Goal: Task Accomplishment & Management: Complete application form

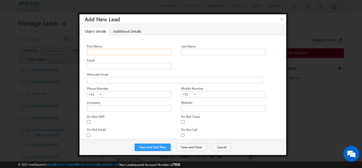
click at [107, 49] on input "First Name" at bounding box center [129, 52] width 85 height 6
paste input "Chandra Talageri cstalageri@gmail.com 8904630983"
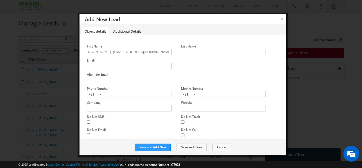
click at [205, 72] on div "Alternate Email" at bounding box center [176, 74] width 179 height 5
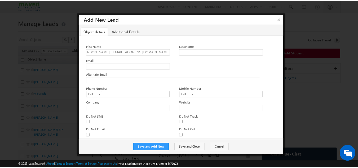
scroll to position [0, 0]
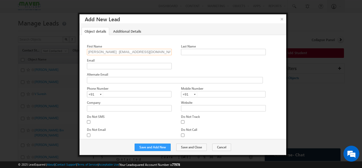
click at [162, 52] on input "Chandra Talageri cstalageri@gmail.com 8904630983" at bounding box center [129, 52] width 85 height 6
type input "Chandra Talageri cstalageri@gmail.com"
click at [106, 96] on input "text" at bounding box center [129, 94] width 85 height 6
paste input "8904630983"
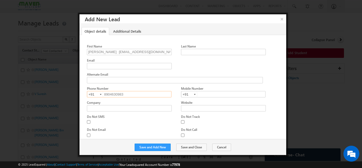
type input "8904630983"
click at [119, 75] on div "Alternate Email" at bounding box center [176, 74] width 179 height 5
click at [283, 18] on button "×" at bounding box center [282, 18] width 9 height 9
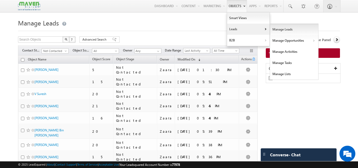
click at [284, 32] on link "Manage Leads" at bounding box center [294, 29] width 49 height 11
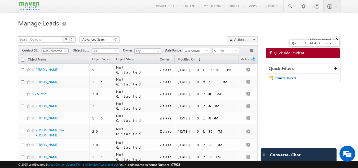
click at [289, 54] on span "Quick Add Student" at bounding box center [289, 52] width 31 height 5
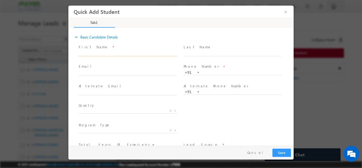
click at [116, 53] on input "text" at bounding box center [128, 53] width 98 height 5
paste input "8904630983"
click at [115, 56] on span at bounding box center [128, 59] width 98 height 6
click at [118, 53] on input "8904630983" at bounding box center [128, 53] width 98 height 5
paste input "Chandra Talageri cstalageri@gmail.com"
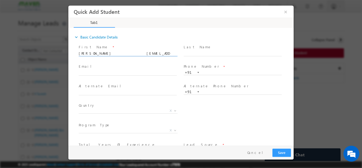
click at [153, 52] on input "Chandra Talageri cstalageri@gmail.com 8904630983" at bounding box center [128, 53] width 98 height 5
type input "Chandra Talageri cstalageri@gmail.com"
click at [209, 72] on input "text" at bounding box center [233, 72] width 98 height 5
paste input "8904630983"
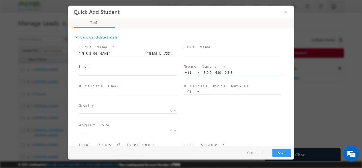
type input "8904630983"
click at [214, 65] on span "Phone Number *" at bounding box center [233, 67] width 98 height 6
click at [142, 59] on span at bounding box center [128, 59] width 98 height 6
drag, startPoint x: 110, startPoint y: 55, endPoint x: 143, endPoint y: 59, distance: 34.0
click at [143, 56] on span "Chandra Talageri cstalageri@gmail.com" at bounding box center [130, 53] width 103 height 6
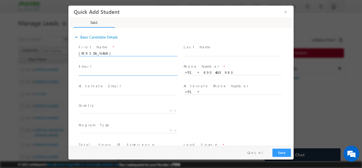
type input "Chandra Talageri"
click at [96, 73] on input "text" at bounding box center [128, 72] width 98 height 5
paste input "cstalageri@gmail.com"
type input "cstalageri@gmail.com"
click at [106, 66] on span "Email *" at bounding box center [128, 67] width 98 height 6
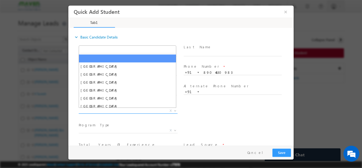
click at [108, 108] on span "X" at bounding box center [128, 110] width 99 height 5
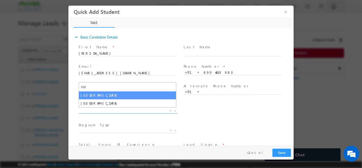
type input "ind"
select select "India"
select select
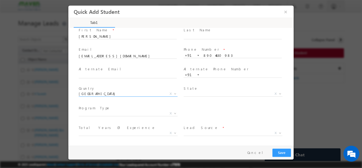
scroll to position [36, 0]
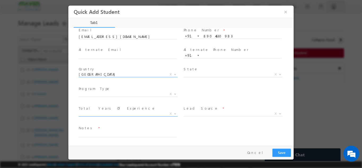
click at [136, 114] on span "X" at bounding box center [128, 113] width 99 height 5
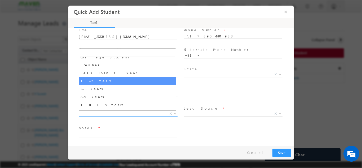
scroll to position [19, 0]
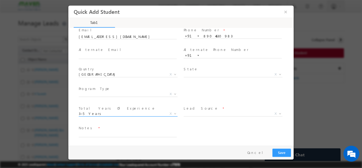
click at [100, 114] on span "3–5 Years" at bounding box center [122, 113] width 86 height 5
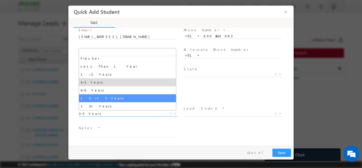
select select "10–15 Years"
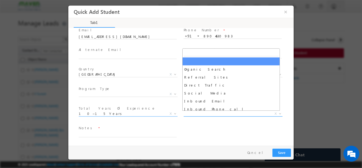
click at [224, 112] on span "X" at bounding box center [233, 113] width 99 height 5
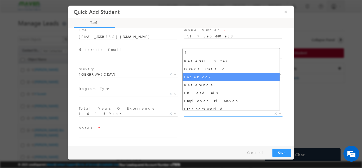
type input "f"
select select "Facebook"
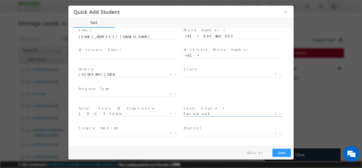
scroll to position [56, 0]
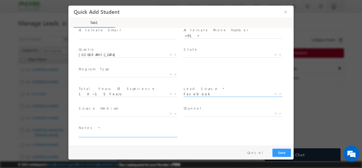
click at [129, 135] on textarea at bounding box center [128, 134] width 98 height 6
click at [286, 151] on button "Save" at bounding box center [282, 152] width 19 height 8
click at [189, 129] on div "Notes * Lead added" at bounding box center [186, 134] width 216 height 20
click at [146, 137] on span at bounding box center [128, 140] width 98 height 6
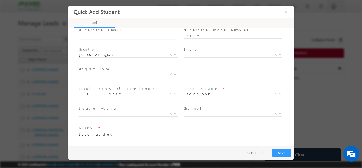
click at [146, 137] on span "Lead added" at bounding box center [130, 134] width 103 height 6
click at [146, 132] on textarea "Lead added" at bounding box center [128, 134] width 98 height 6
type textarea "Lead added from Sheet"
click at [281, 151] on button "Save" at bounding box center [282, 152] width 19 height 8
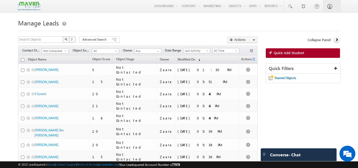
click at [292, 54] on span "Quick Add Student" at bounding box center [289, 52] width 31 height 5
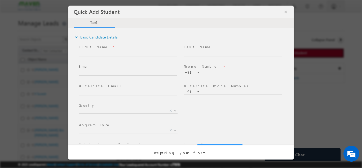
scroll to position [0, 0]
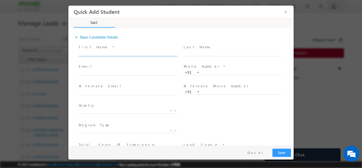
click at [97, 53] on input "text" at bounding box center [128, 53] width 98 height 5
click at [156, 53] on input "Karthik Shetty karthikshivanna.94@gmail.com 9164091642" at bounding box center [128, 53] width 98 height 5
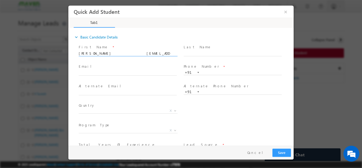
type input "Karthik Shetty karthikshivanna.94@gmail.com"
click at [205, 73] on input "text" at bounding box center [233, 72] width 98 height 5
paste input "9164091642"
type input "9164091642"
drag, startPoint x: 101, startPoint y: 51, endPoint x: 156, endPoint y: 54, distance: 56.1
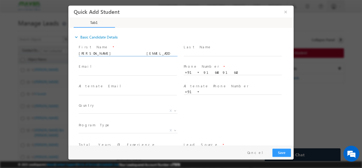
click at [156, 54] on input "Karthik Shetty karthikshivanna.94@gmail.com" at bounding box center [128, 53] width 98 height 5
type input "Karthik Shetty"
click at [101, 73] on input "text" at bounding box center [128, 72] width 98 height 5
paste input "karthikshivanna.94@gmail.com"
click at [107, 64] on span "Email *" at bounding box center [128, 67] width 98 height 6
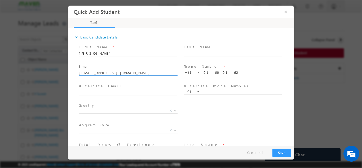
click at [87, 72] on input "karthikshivanna.94@gmail.com" at bounding box center [128, 72] width 98 height 5
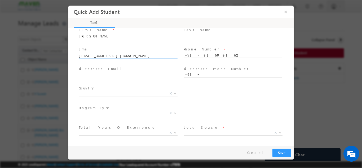
scroll to position [27, 0]
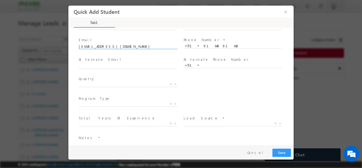
type input "karthikshivanna.94@gmail.com"
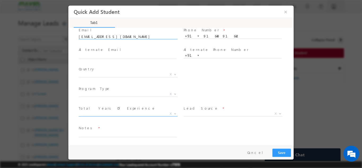
click at [103, 112] on span "X" at bounding box center [128, 113] width 99 height 5
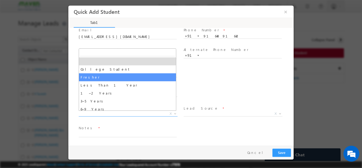
scroll to position [19, 0]
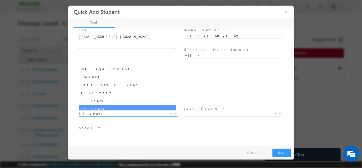
click at [107, 114] on span "6–9 Years" at bounding box center [122, 113] width 86 height 5
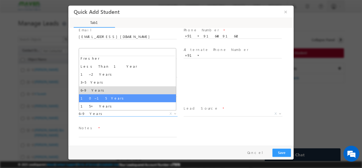
select select "10–15 Years"
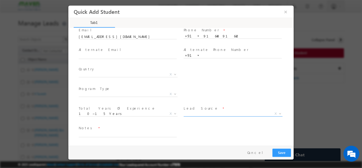
click at [202, 117] on span "X" at bounding box center [233, 114] width 99 height 5
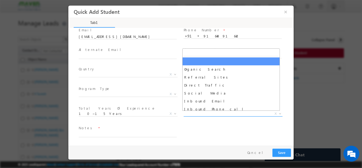
click at [201, 114] on span "X" at bounding box center [233, 113] width 99 height 5
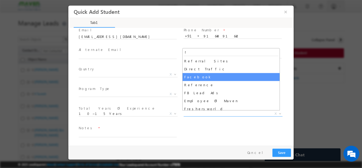
type input "f"
select select "Facebook"
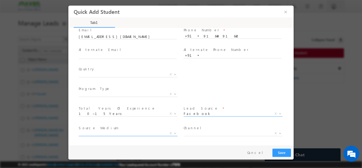
scroll to position [56, 0]
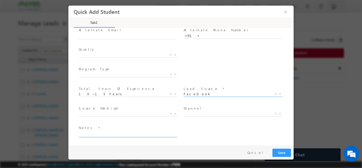
click at [114, 133] on textarea at bounding box center [128, 134] width 98 height 6
type textarea "Lead Added from Sheet"
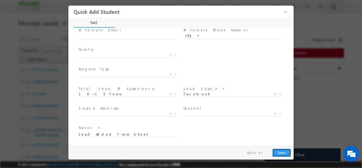
click at [279, 150] on button "Save" at bounding box center [282, 152] width 19 height 8
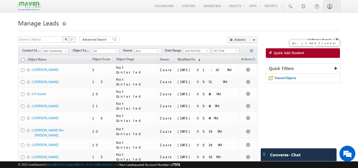
click at [295, 56] on link "Quick Add Student" at bounding box center [303, 53] width 75 height 10
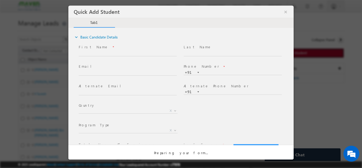
scroll to position [0, 0]
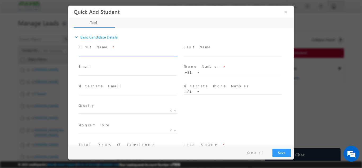
click at [95, 55] on input "text" at bounding box center [128, 53] width 98 height 5
click at [104, 55] on input "NUPUR GHOSAL; ghosalnupur2@gmail.com 9614276927" at bounding box center [128, 53] width 98 height 5
click at [101, 53] on input "NUPUR GHOSAL; ghosalnupur2@gmail.com 9614276927" at bounding box center [128, 53] width 98 height 5
drag, startPoint x: 105, startPoint y: 54, endPoint x: 145, endPoint y: 52, distance: 40.6
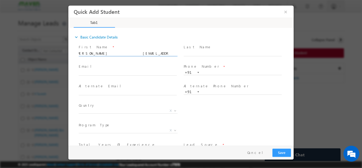
click at [145, 52] on input "NUPUR GHOSAL ghosalnupur2@gmail.com 9614276927" at bounding box center [128, 53] width 98 height 5
type input "NUPUR GHOSAL 9614276927"
click at [104, 72] on input "text" at bounding box center [128, 72] width 98 height 5
paste input "ghosalnupur2@gmail.com"
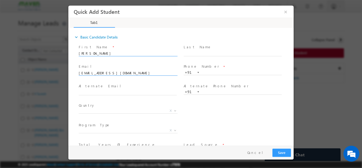
type input "ghosalnupur2@gmail.com"
click at [124, 55] on input "NUPUR GHOSAL 9614276927" at bounding box center [128, 53] width 98 height 5
type input "NUPUR GHOSAL"
click at [222, 73] on input "text" at bounding box center [233, 72] width 98 height 5
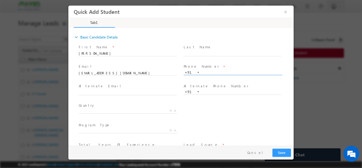
paste input "9614276927"
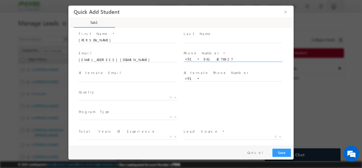
scroll to position [36, 0]
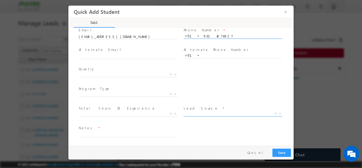
type input "9614276927"
click at [204, 114] on span "X" at bounding box center [233, 113] width 99 height 5
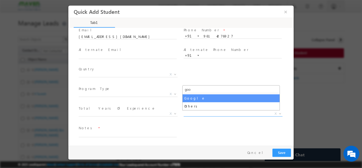
type input "goo"
select select "Google"
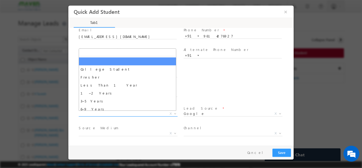
click at [101, 115] on span "X" at bounding box center [128, 113] width 99 height 5
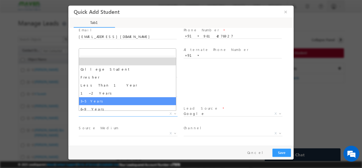
select select "3–5 Years"
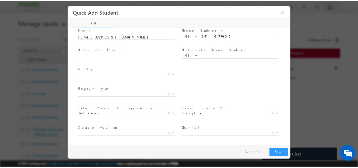
scroll to position [56, 0]
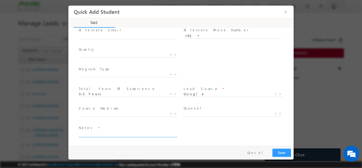
click at [111, 136] on textarea at bounding box center [128, 134] width 98 height 6
type textarea "Lead Added from Sheet"
click at [280, 152] on button "Save" at bounding box center [282, 152] width 19 height 8
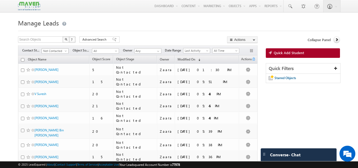
click at [49, 50] on span "Not Contacted" at bounding box center [54, 51] width 25 height 5
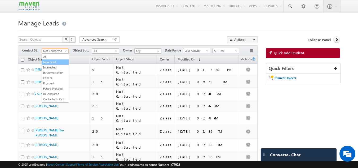
click at [54, 64] on link "New Lead" at bounding box center [55, 62] width 27 height 5
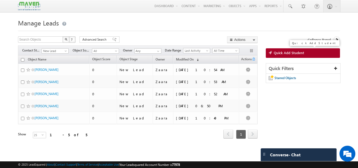
click at [286, 53] on span "Quick Add Student" at bounding box center [289, 52] width 31 height 5
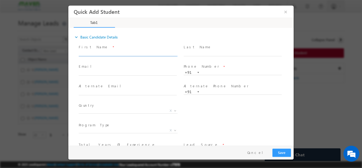
click at [105, 53] on input "text" at bounding box center [128, 53] width 98 height 5
drag, startPoint x: 97, startPoint y: 54, endPoint x: 146, endPoint y: 52, distance: 48.9
click at [146, 52] on input "RamaNaidu Bandi ramanaidubandi076@gmail.com 9640923399" at bounding box center [128, 53] width 98 height 5
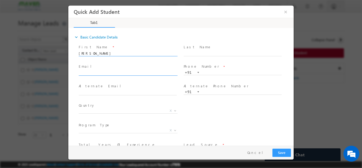
type input "RamaNaidu Bandi 9640923399"
click at [114, 74] on input "text" at bounding box center [128, 72] width 98 height 5
paste input "ramanaidubandi076@gmail.com"
type input "ramanaidubandi076@gmail.com"
click at [128, 51] on input "RamaNaidu Bandi 9640923399" at bounding box center [128, 53] width 98 height 5
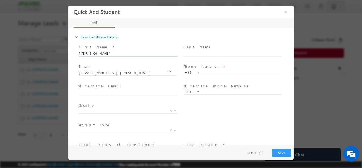
click at [128, 51] on input "RamaNaidu Bandi 9640923399" at bounding box center [128, 53] width 98 height 5
type input "RamaNaidu Bandi"
click at [218, 74] on input "text" at bounding box center [233, 72] width 98 height 5
paste input "9640923399"
type input "9640923399"
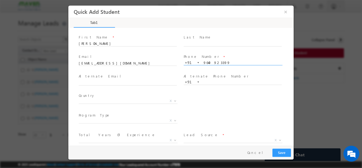
scroll to position [36, 0]
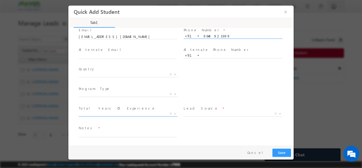
click at [111, 114] on span "X" at bounding box center [128, 113] width 99 height 5
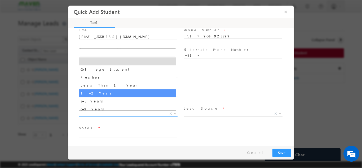
select select "1–2 Years"
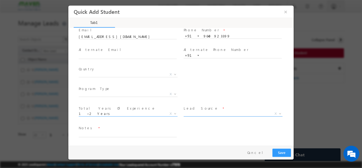
click at [206, 113] on span "X" at bounding box center [233, 113] width 99 height 5
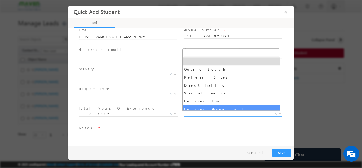
type input "f"
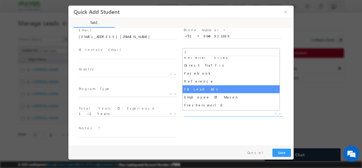
scroll to position [0, 0]
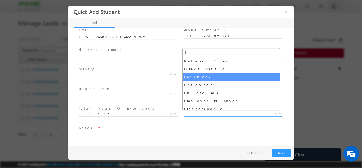
select select "Facebook"
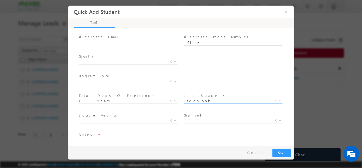
scroll to position [56, 0]
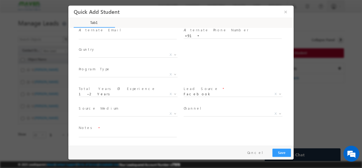
click at [90, 136] on span at bounding box center [130, 134] width 103 height 6
click at [94, 134] on textarea at bounding box center [128, 134] width 98 height 6
type textarea "Lead Added"
click at [284, 150] on button "Save" at bounding box center [282, 152] width 19 height 8
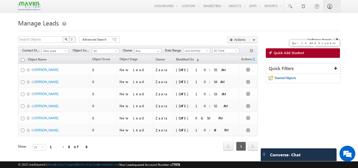
click at [278, 55] on link "Quick Add Student" at bounding box center [303, 53] width 75 height 10
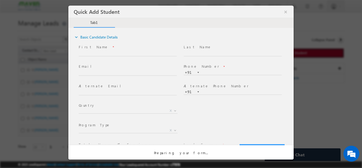
scroll to position [0, 0]
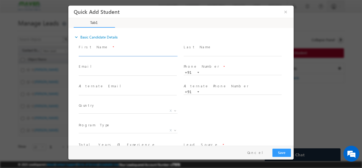
click at [86, 55] on input "text" at bounding box center [128, 53] width 98 height 5
paste input "Ankit Srivastava ankitkumarsriwastva@gmail.com 8235805051"
drag, startPoint x: 98, startPoint y: 54, endPoint x: 147, endPoint y: 52, distance: 49.6
click at [147, 52] on input "Ankit Srivastava ankitkumarsriwastva@gmail.com 8235805051" at bounding box center [128, 53] width 98 height 5
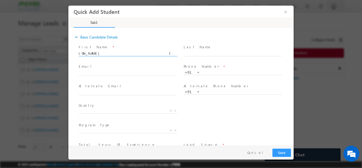
scroll to position [0, 0]
type input "Ankit Srivastava 8235805051"
click at [98, 74] on input "text" at bounding box center [128, 72] width 98 height 5
paste input "ankitkumarsriwastva@gmail.com"
type input "ankitkumarsriwastva@gmail.com"
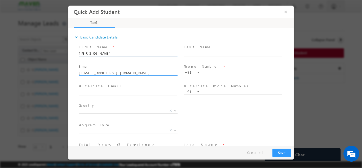
click at [120, 54] on input "Ankit Srivastava 8235805051" at bounding box center [128, 53] width 98 height 5
type input "Ankit Srivastava"
click at [203, 72] on input "text" at bounding box center [233, 72] width 98 height 5
paste input "8235805051"
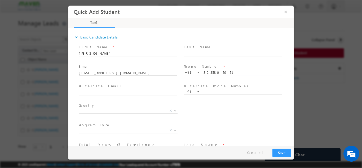
type input "8235805051"
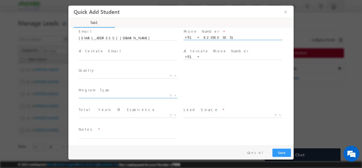
scroll to position [36, 0]
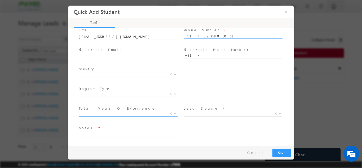
click at [97, 111] on span "X" at bounding box center [128, 113] width 99 height 5
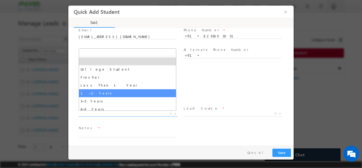
scroll to position [19, 0]
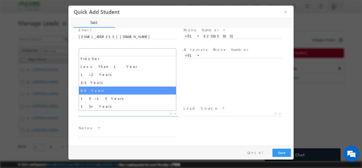
select select "6–9 Years"
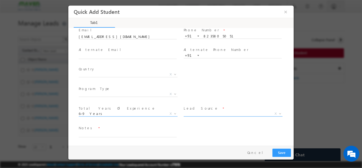
click at [197, 111] on span "X" at bounding box center [233, 113] width 99 height 5
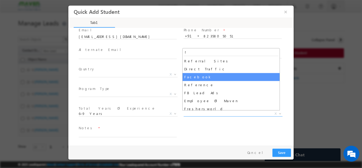
type input "f"
select select "Facebook"
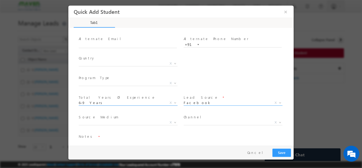
scroll to position [56, 0]
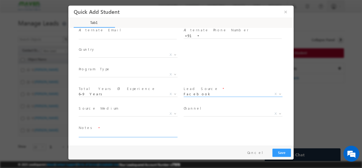
click at [116, 135] on textarea at bounding box center [128, 134] width 98 height 6
type textarea "Lead Added"
click at [284, 151] on button "Save" at bounding box center [282, 152] width 19 height 8
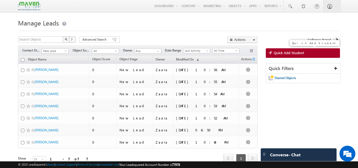
click at [305, 53] on link "Quick Add Student" at bounding box center [303, 53] width 75 height 10
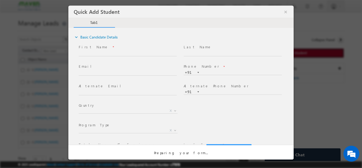
scroll to position [0, 0]
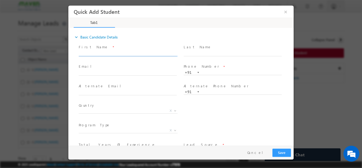
click at [95, 55] on input "text" at bounding box center [128, 53] width 98 height 5
drag, startPoint x: 98, startPoint y: 53, endPoint x: 147, endPoint y: 56, distance: 49.2
click at [147, 56] on span "Rahul Rajak kumarrahulkumar03@gmail.com 7624801099" at bounding box center [130, 53] width 103 height 6
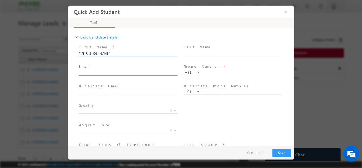
type input "Rahul Rajak 7624801099"
click at [103, 74] on input "text" at bounding box center [128, 72] width 98 height 5
paste input "kumarrahulkumar03@gmail.com"
type input "kumarrahulkumar03@gmail.com"
click at [112, 55] on input "Rahul Rajak 7624801099" at bounding box center [128, 53] width 98 height 5
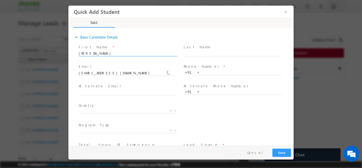
click at [112, 55] on input "Rahul Rajak 7624801099" at bounding box center [128, 53] width 98 height 5
type input "Rahul Rajak"
click at [208, 72] on input "text" at bounding box center [233, 72] width 98 height 5
paste input "7624801099"
type input "7624801099"
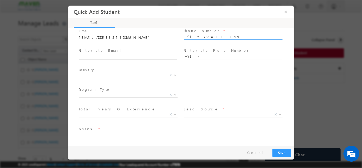
scroll to position [36, 0]
click at [86, 115] on span "X" at bounding box center [128, 113] width 99 height 5
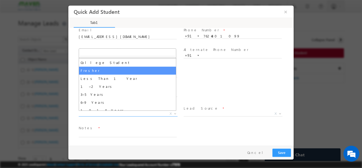
scroll to position [19, 0]
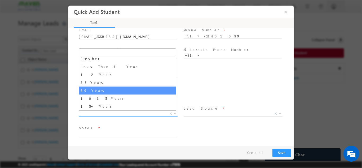
select select "6–9 Years"
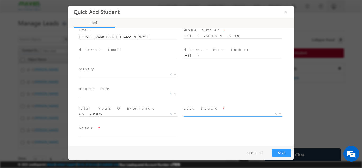
click at [191, 117] on span "X" at bounding box center [233, 114] width 99 height 5
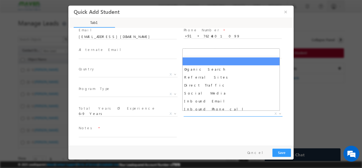
click at [191, 114] on span "X" at bounding box center [233, 113] width 99 height 5
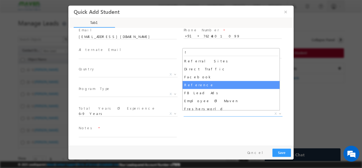
type input "f"
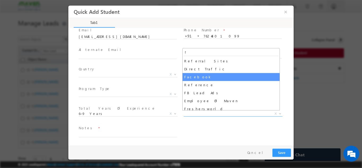
select select "Facebook"
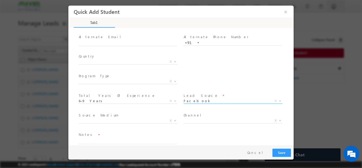
scroll to position [56, 0]
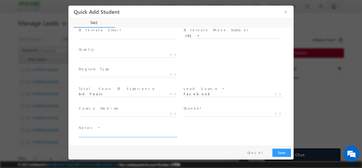
click at [107, 136] on textarea at bounding box center [128, 134] width 98 height 6
type textarea "Lead Added"
click at [282, 155] on button "Save" at bounding box center [282, 152] width 19 height 8
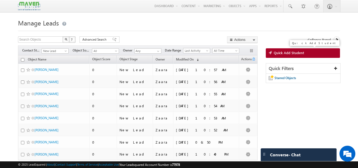
click at [278, 54] on span "Quick Add Student" at bounding box center [289, 52] width 31 height 5
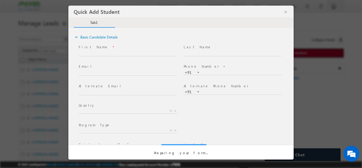
scroll to position [0, 0]
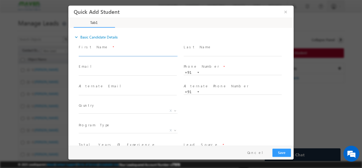
click at [96, 54] on input "text" at bounding box center [128, 53] width 98 height 5
paste input "Sayanth sayant2001@gmail.com 8838238348"
drag, startPoint x: 94, startPoint y: 54, endPoint x: 129, endPoint y: 55, distance: 35.6
click at [129, 55] on input "Sayanth sayant2001@gmail.com 8838238348" at bounding box center [128, 53] width 98 height 5
type input "Sayanth 8838238348"
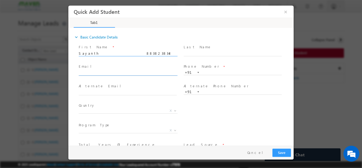
click at [111, 74] on input "text" at bounding box center [128, 72] width 98 height 5
paste input "[EMAIL_ADDRESS][DOMAIN_NAME]"
type input "[EMAIL_ADDRESS][DOMAIN_NAME]"
click at [110, 51] on input "Sayanth 8838238348" at bounding box center [128, 53] width 98 height 5
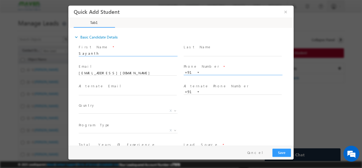
type input "Sayanth"
click at [223, 72] on input "text" at bounding box center [233, 72] width 98 height 5
paste input "8838238348"
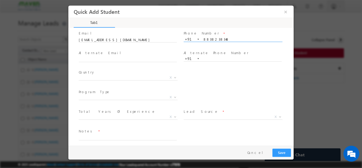
scroll to position [36, 0]
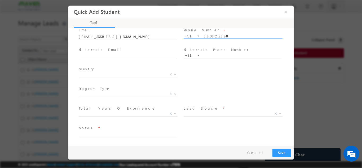
type input "8838238348"
click at [188, 113] on span "X" at bounding box center [233, 113] width 99 height 5
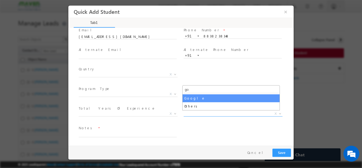
type input "go"
select select "Google"
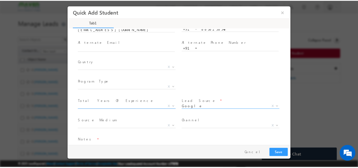
scroll to position [56, 0]
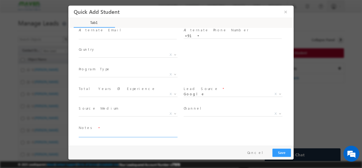
click at [136, 136] on textarea at bounding box center [128, 134] width 98 height 6
type textarea "Lead added"
click at [100, 94] on span "X" at bounding box center [128, 93] width 99 height 5
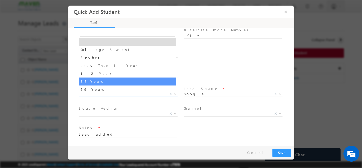
select select "3–5 Years"
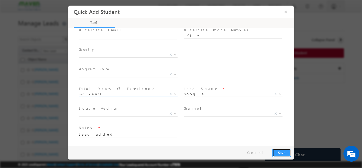
click at [285, 153] on button "Save" at bounding box center [282, 152] width 19 height 8
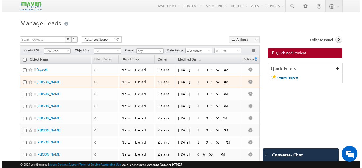
scroll to position [47, 0]
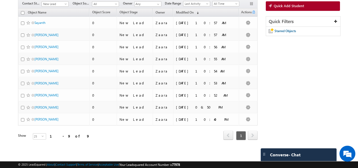
click at [88, 139] on div "Refresh first prev 1 next last 1 - 9 of 9" at bounding box center [138, 132] width 240 height 15
click at [301, 6] on span "Quick Add Student" at bounding box center [289, 5] width 31 height 5
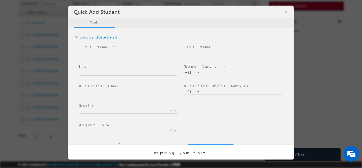
scroll to position [0, 0]
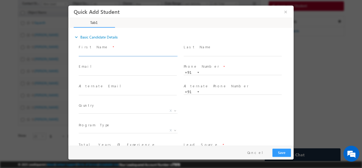
click at [87, 54] on input "text" at bounding box center [128, 53] width 98 height 5
type input "Ankit Shukla"
click at [197, 55] on input "text" at bounding box center [233, 53] width 98 height 5
click at [205, 73] on input "text" at bounding box center [233, 72] width 98 height 5
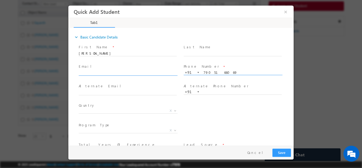
type input "7905166069"
click at [107, 73] on input "text" at bounding box center [128, 72] width 98 height 5
type input "ankit@agnisys.com"
click at [94, 111] on span "X" at bounding box center [128, 110] width 99 height 5
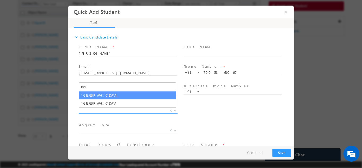
type input "ind"
select select "India"
select select
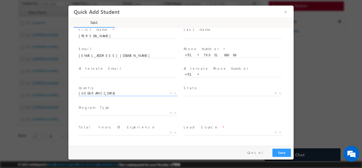
scroll to position [36, 0]
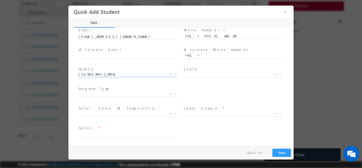
click at [104, 95] on span "X" at bounding box center [128, 93] width 99 height 5
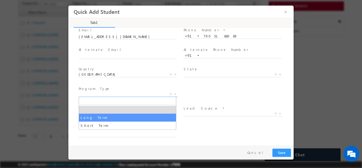
select select "Long Term"
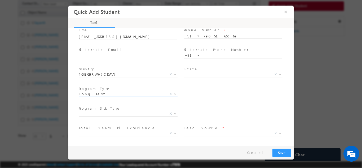
scroll to position [56, 0]
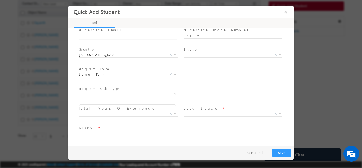
click at [105, 96] on span "X" at bounding box center [128, 93] width 99 height 5
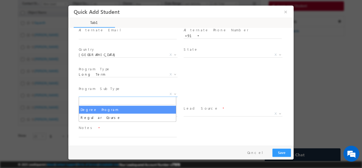
select select "Degree Program"
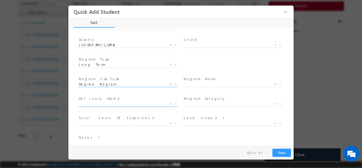
scroll to position [75, 0]
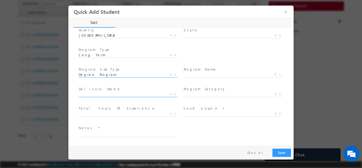
click at [122, 97] on span "X" at bounding box center [128, 95] width 99 height 5
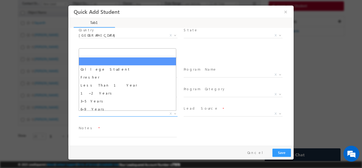
click at [111, 112] on span "X" at bounding box center [128, 113] width 99 height 5
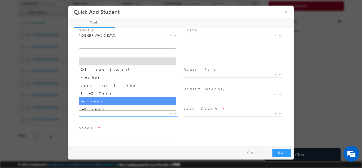
select select "3–5 Years"
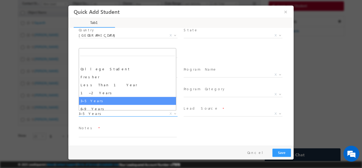
click at [96, 112] on span "3–5 Years" at bounding box center [122, 113] width 86 height 5
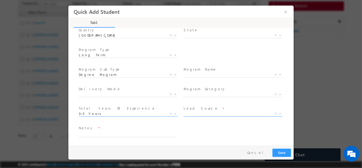
click at [197, 116] on span "Organic Search Referral Sites Direct Traffic Social Media Inbound Email Inbound…" at bounding box center [235, 114] width 103 height 6
click at [197, 115] on span "X" at bounding box center [233, 113] width 99 height 5
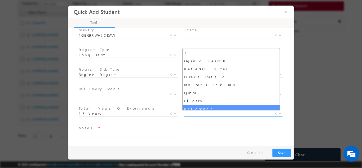
type input "r"
select select "Reference"
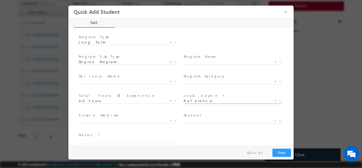
scroll to position [95, 0]
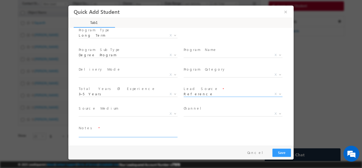
click at [104, 132] on textarea at bounding box center [128, 134] width 98 height 6
type textarea "Lead from DVCON Event"
click at [277, 152] on button "Save" at bounding box center [282, 152] width 19 height 8
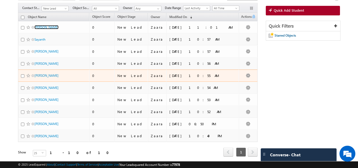
scroll to position [59, 0]
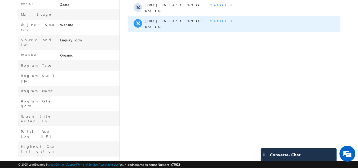
scroll to position [78, 0]
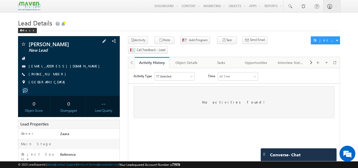
drag, startPoint x: 53, startPoint y: 75, endPoint x: 40, endPoint y: 76, distance: 13.8
click at [40, 76] on span "[PHONE_NUMBER]" at bounding box center [49, 74] width 40 height 5
click at [44, 84] on div "[GEOGRAPHIC_DATA]" at bounding box center [69, 82] width 97 height 5
drag, startPoint x: 37, startPoint y: 75, endPoint x: 55, endPoint y: 76, distance: 18.9
click at [55, 76] on div "[PHONE_NUMBER]" at bounding box center [69, 74] width 97 height 5
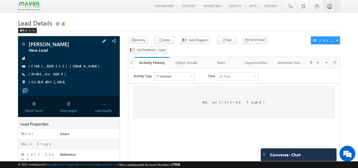
drag, startPoint x: 52, startPoint y: 79, endPoint x: 55, endPoint y: 78, distance: 3.0
click at [52, 79] on div "[PERSON_NAME] New Lead [EMAIL_ADDRESS][DOMAIN_NAME] [PHONE_NUMBER] [GEOGRAPHIC_…" at bounding box center [69, 64] width 97 height 46
drag, startPoint x: 56, startPoint y: 75, endPoint x: 52, endPoint y: 74, distance: 3.8
click at [52, 74] on div "[PHONE_NUMBER]" at bounding box center [69, 74] width 97 height 5
drag, startPoint x: 52, startPoint y: 74, endPoint x: 74, endPoint y: 71, distance: 21.9
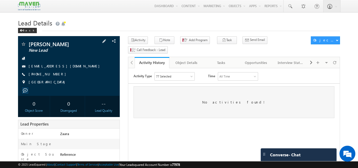
click at [77, 70] on div "[PERSON_NAME] New Lead [EMAIL_ADDRESS][DOMAIN_NAME] [PHONE_NUMBER] [GEOGRAPHIC_…" at bounding box center [69, 64] width 97 height 46
drag, startPoint x: 107, startPoint y: 43, endPoint x: 98, endPoint y: 48, distance: 10.5
click at [107, 43] on span at bounding box center [104, 41] width 6 height 6
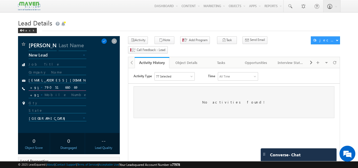
click at [50, 89] on input "7905166069" at bounding box center [58, 87] width 58 height 6
click at [106, 39] on span at bounding box center [104, 41] width 6 height 6
click at [107, 43] on span at bounding box center [104, 41] width 6 height 6
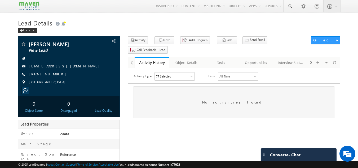
click at [122, 30] on div "Back" at bounding box center [179, 29] width 323 height 3
click at [46, 66] on link "[EMAIL_ADDRESS][DOMAIN_NAME]" at bounding box center [66, 66] width 74 height 5
